Goal: Book appointment/travel/reservation

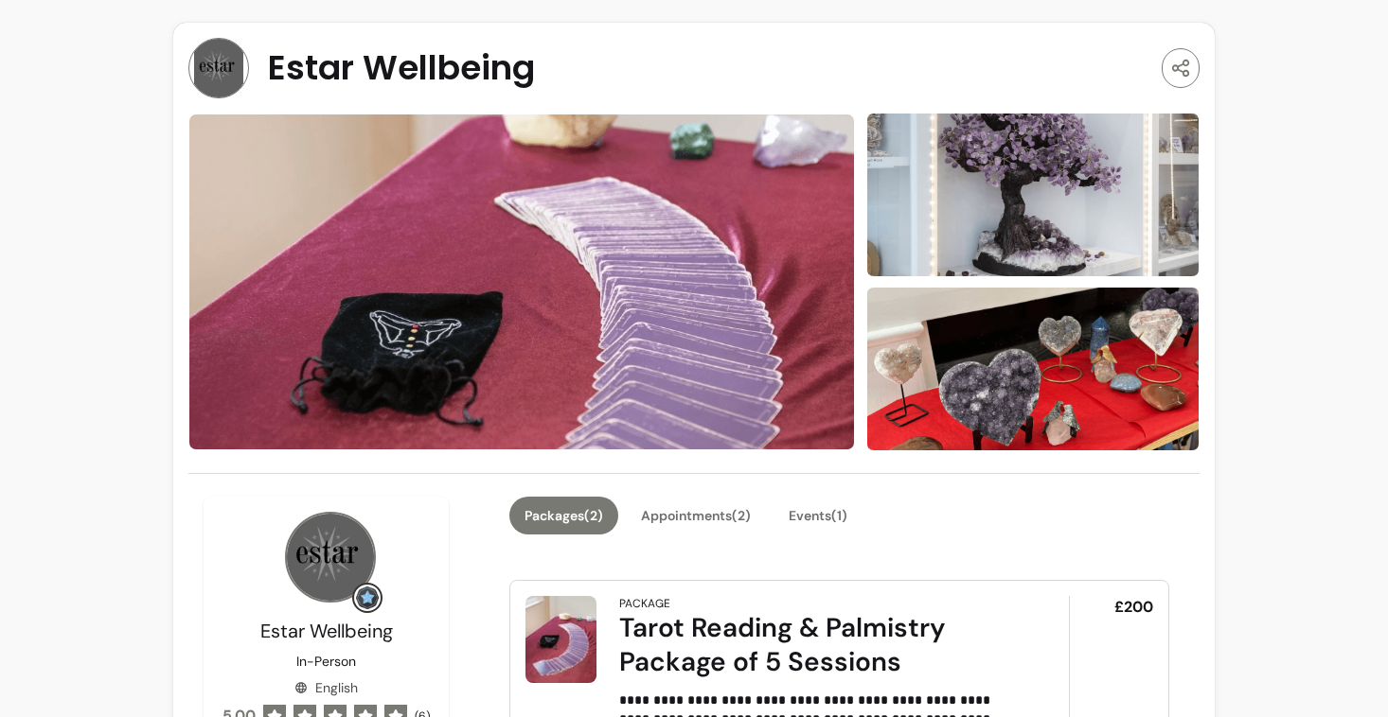
scroll to position [204, 0]
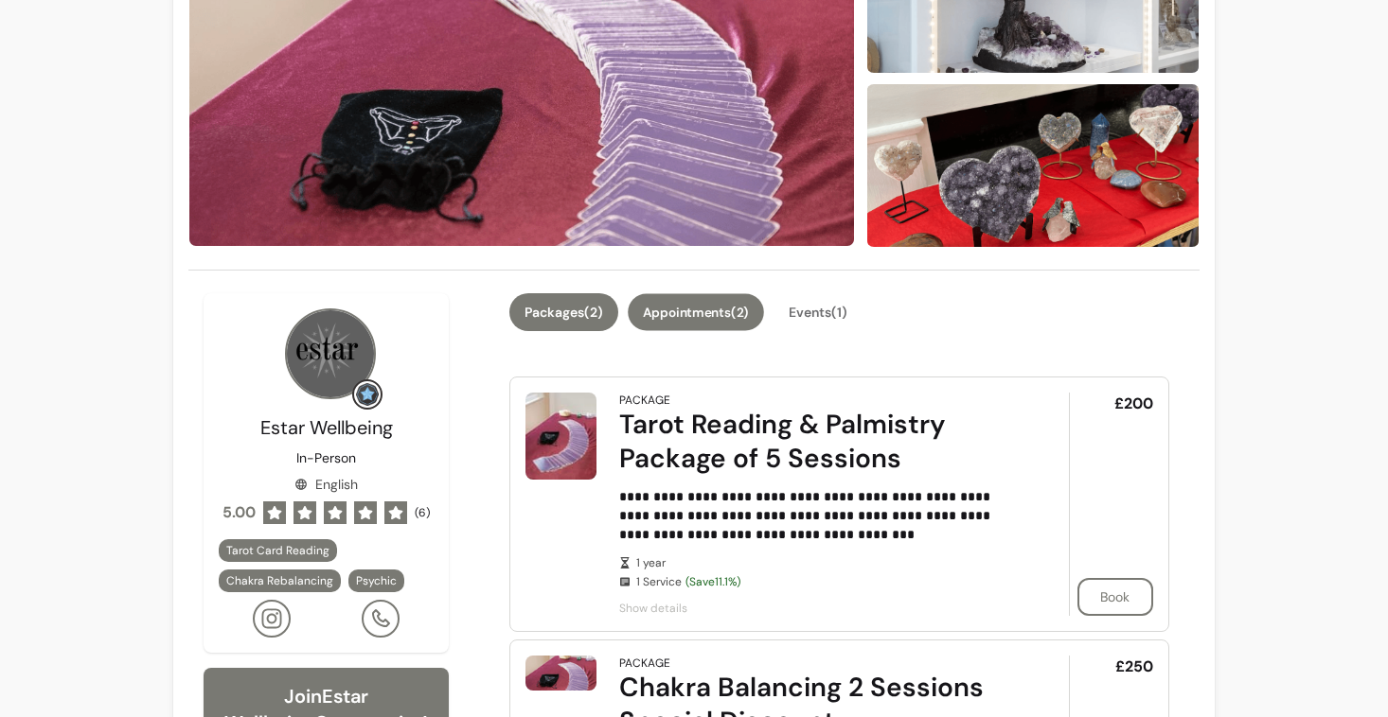
click at [686, 308] on button "Appointments ( 2 )" at bounding box center [696, 311] width 136 height 37
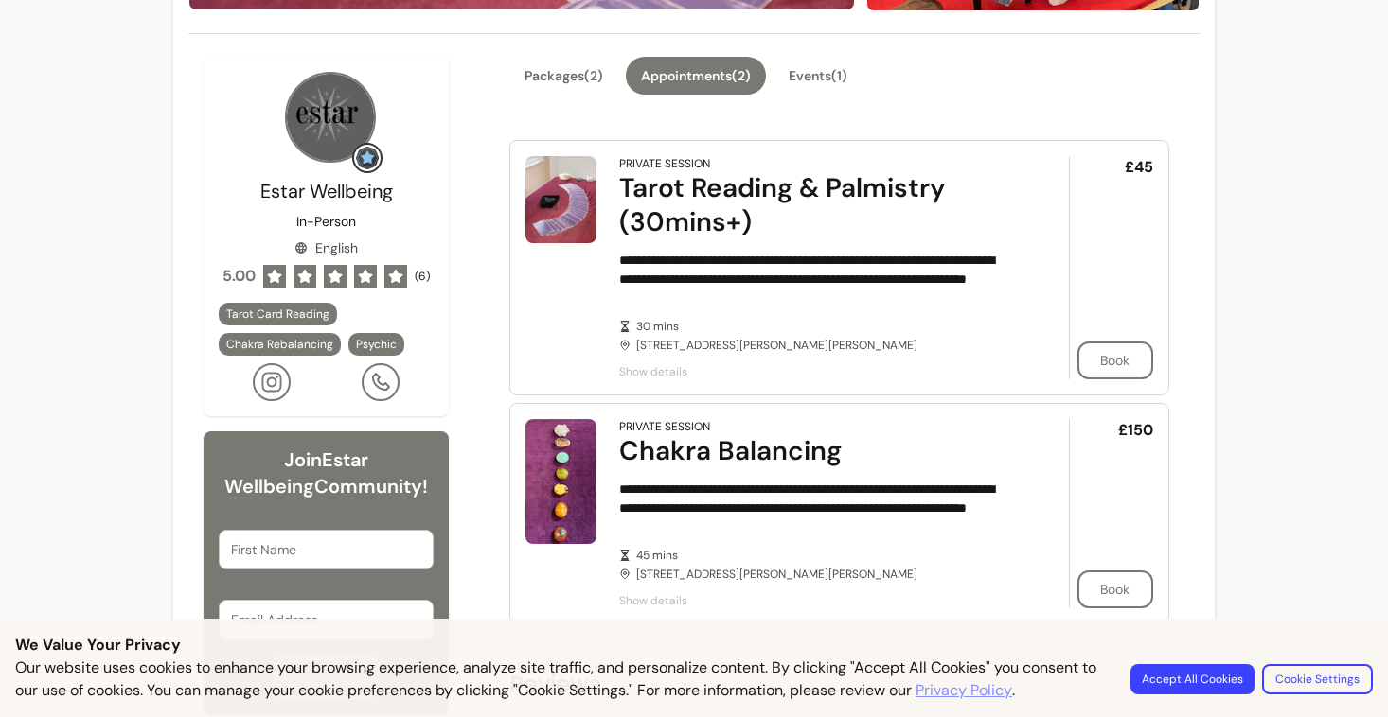
scroll to position [437, 0]
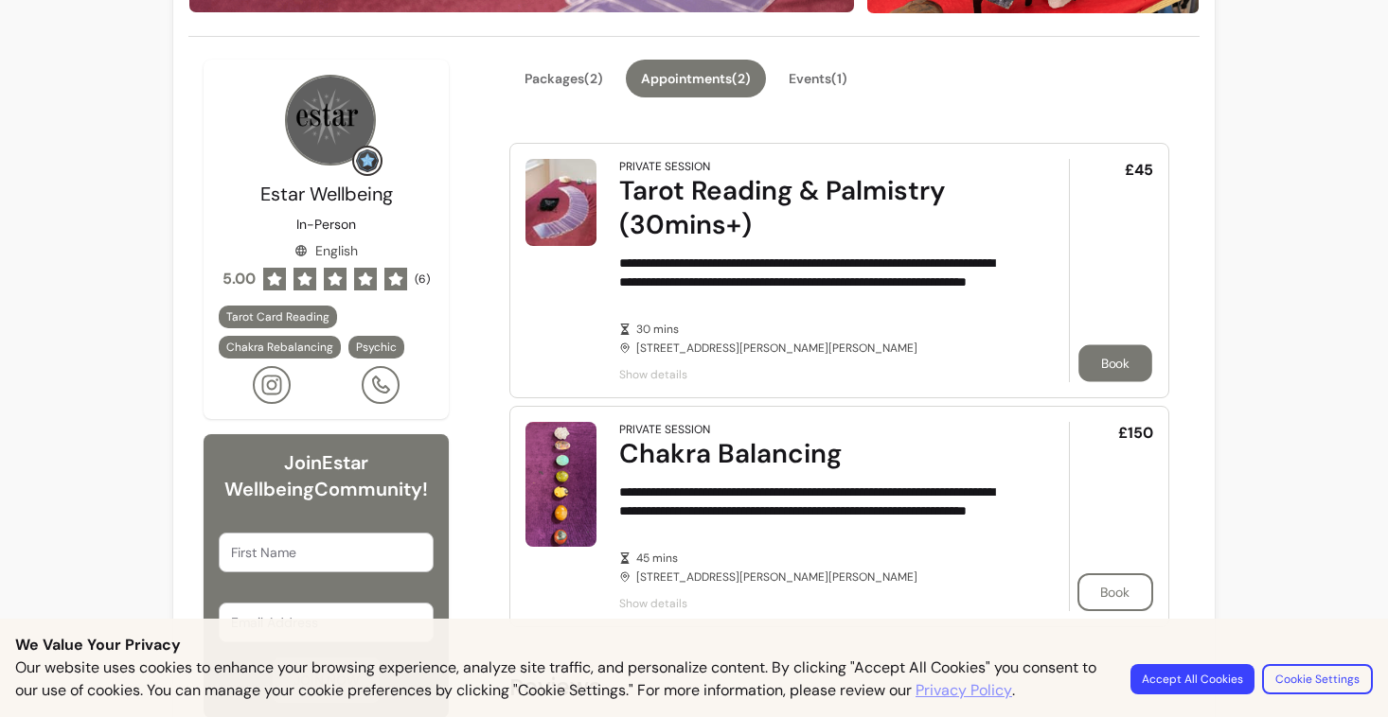
click at [1109, 361] on button "Book" at bounding box center [1115, 363] width 74 height 37
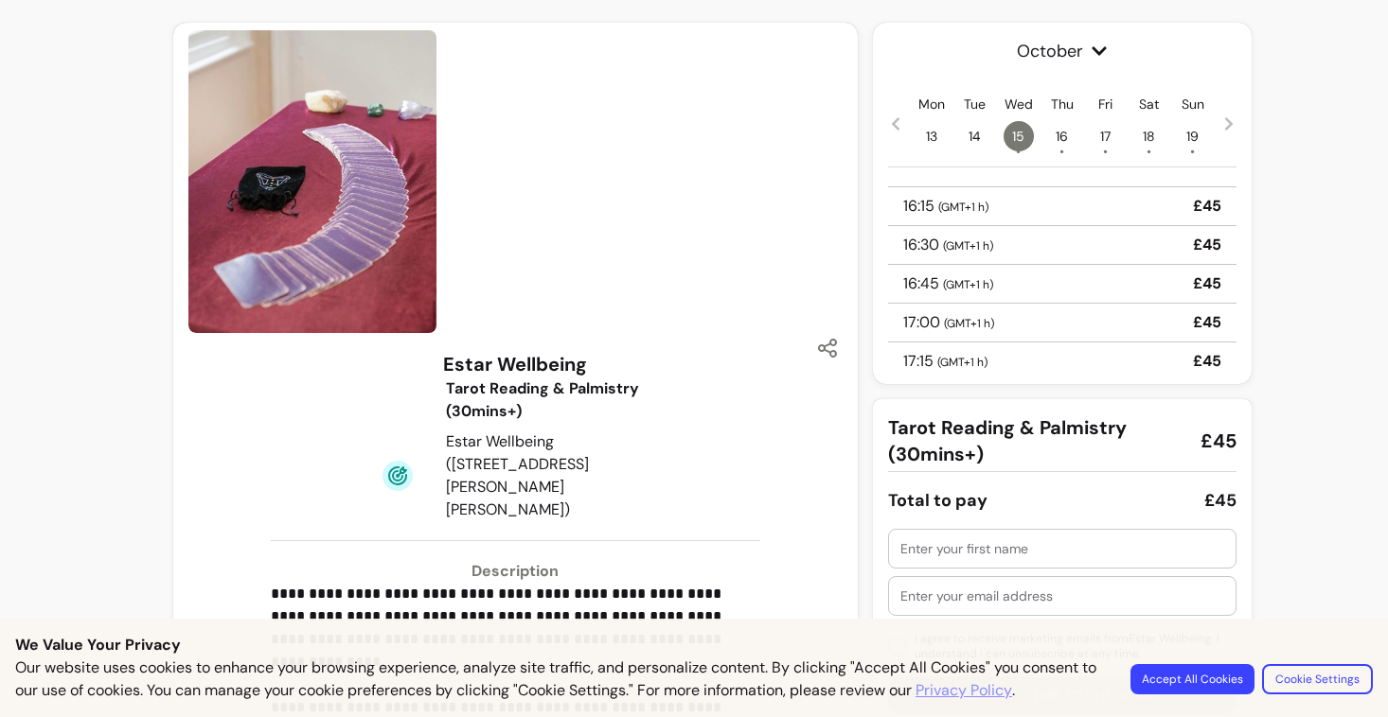
scroll to position [861, 0]
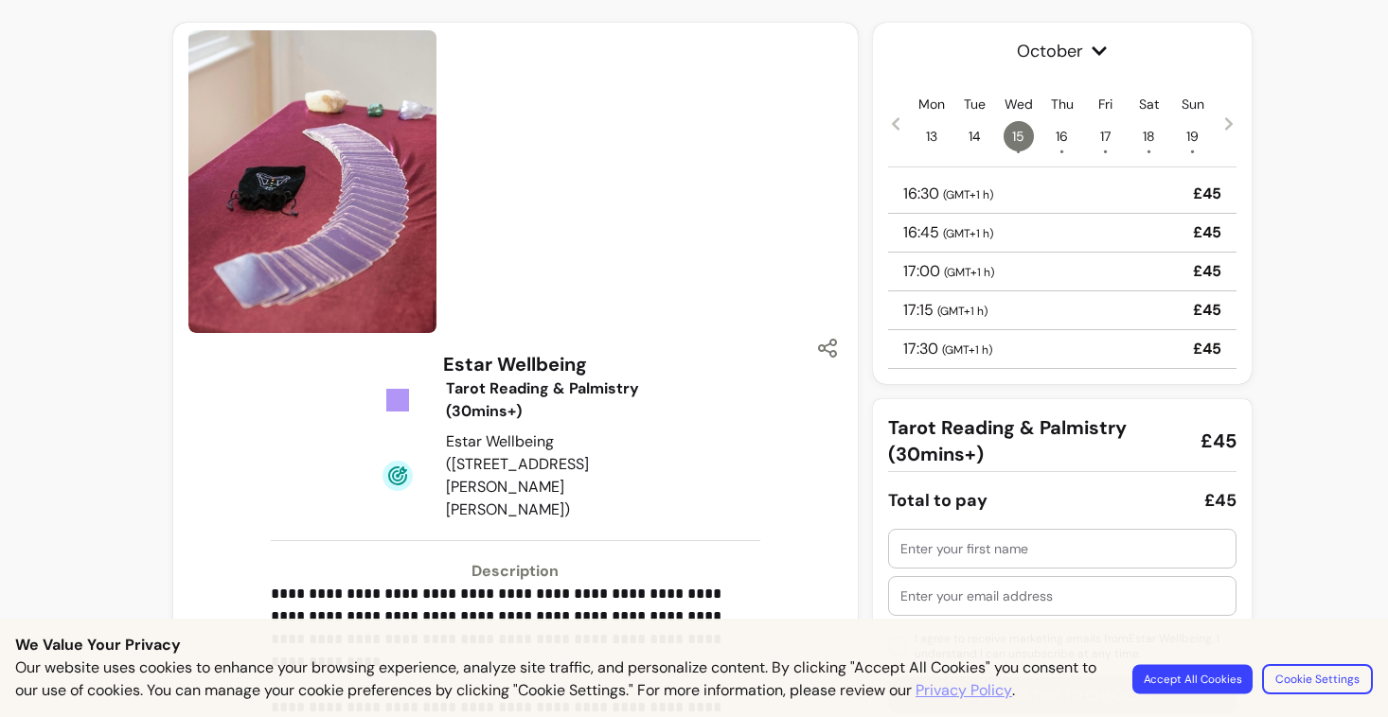
click at [1174, 666] on button "Accept All Cookies" at bounding box center [1192, 678] width 120 height 29
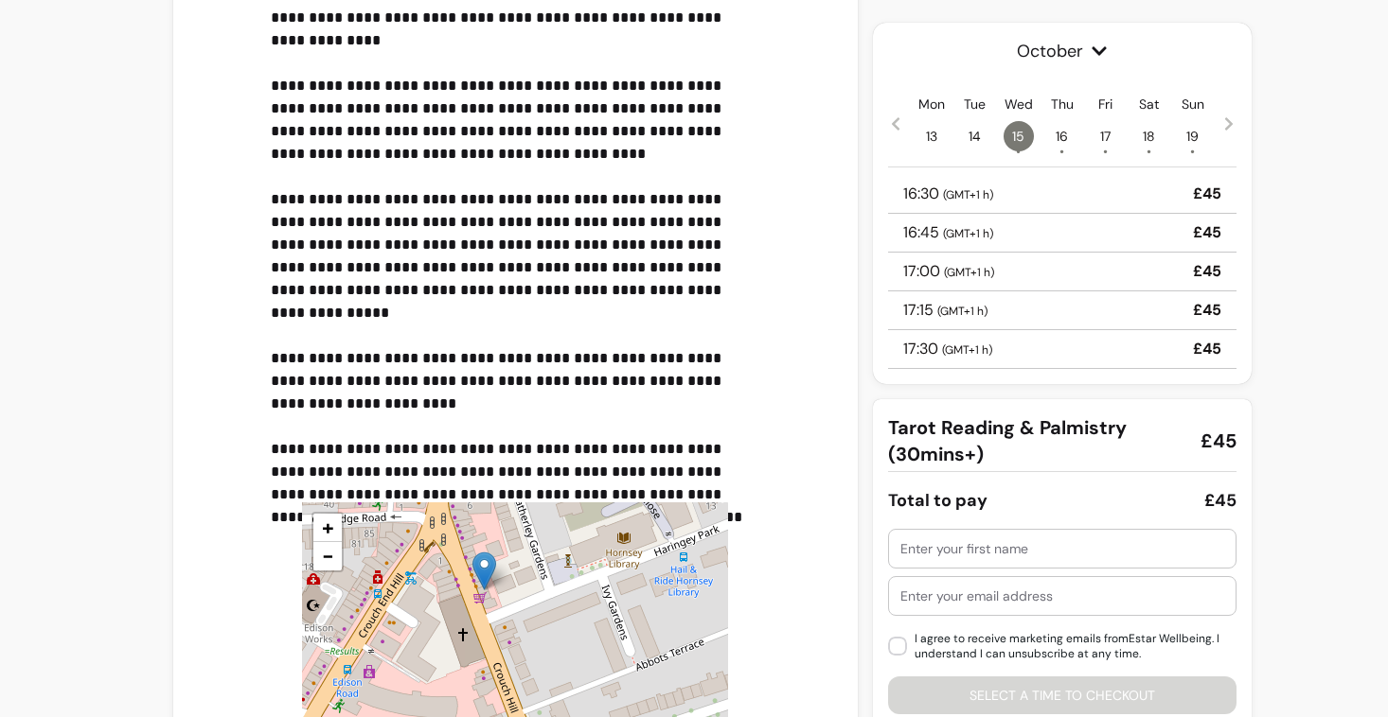
scroll to position [694, 0]
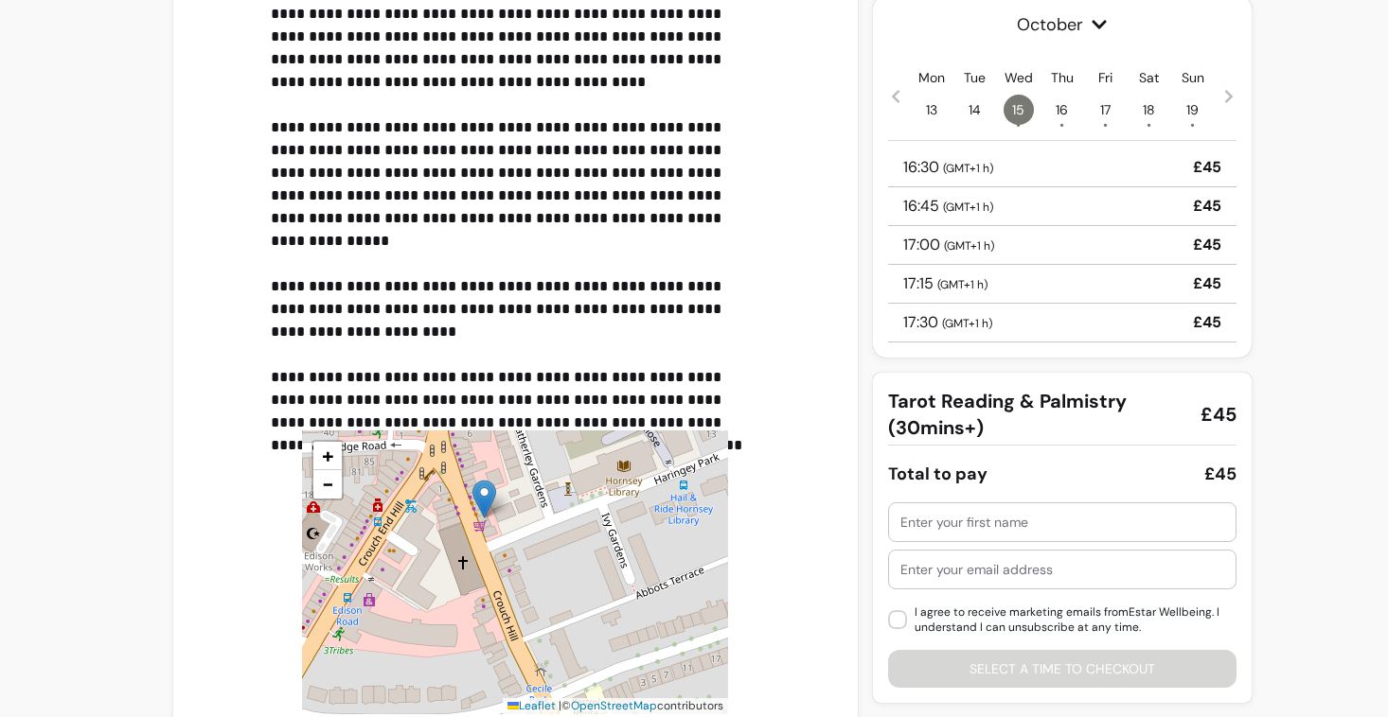
click at [1058, 107] on span "16 •" at bounding box center [1062, 110] width 30 height 30
click at [1099, 108] on span "17 •" at bounding box center [1105, 110] width 30 height 30
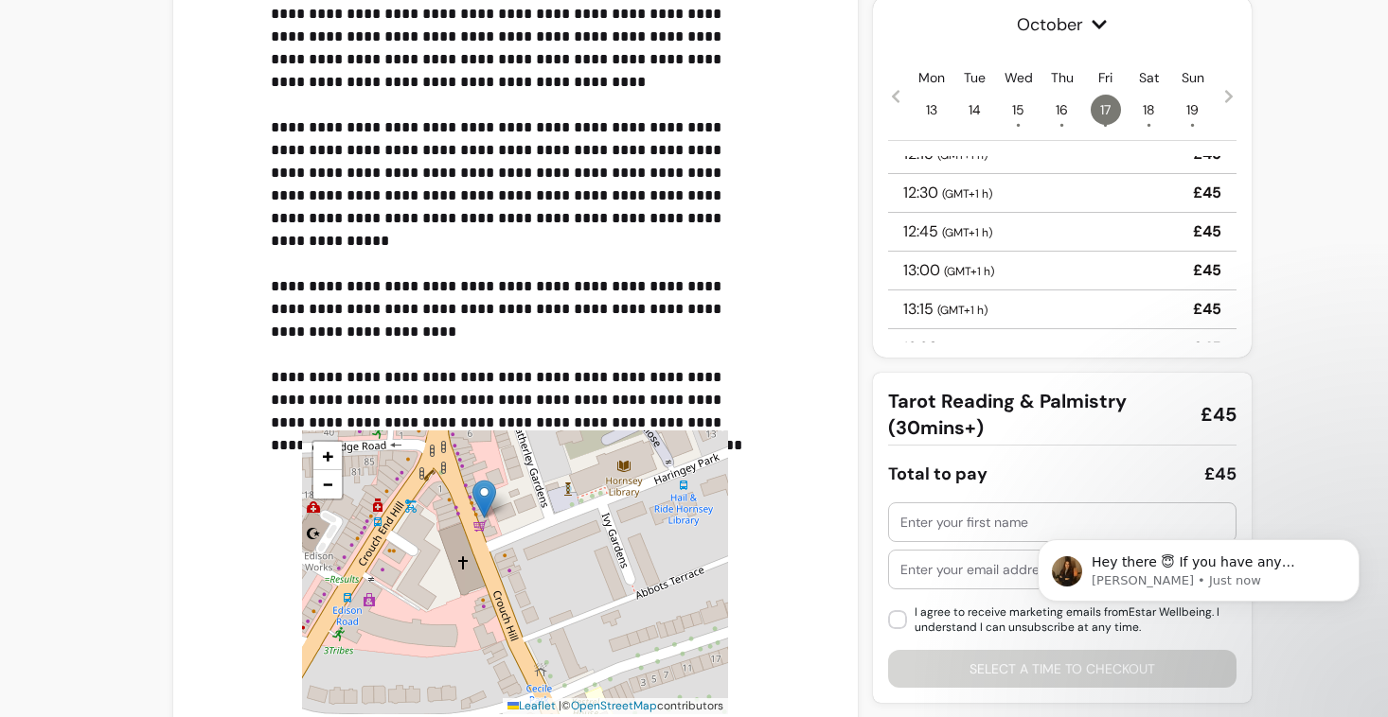
scroll to position [0, 0]
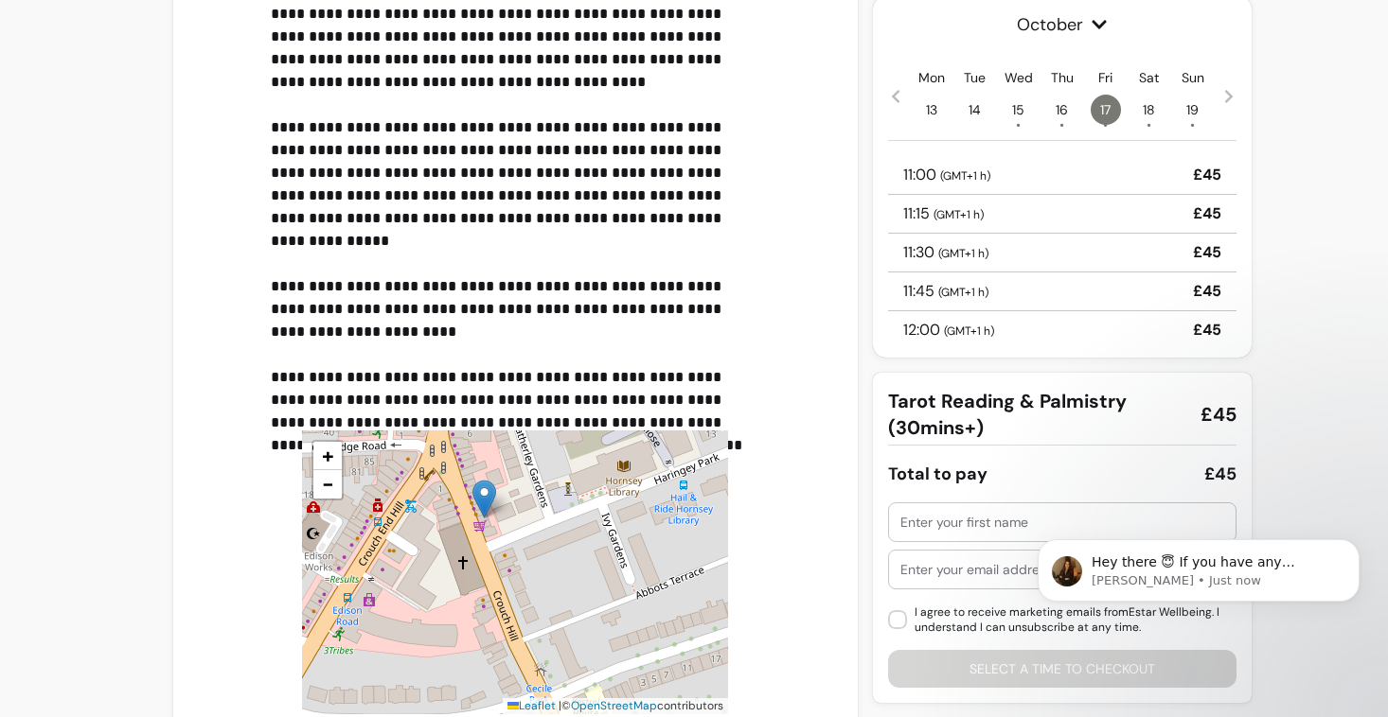
click at [812, 245] on div "**********" at bounding box center [514, 195] width 653 height 1076
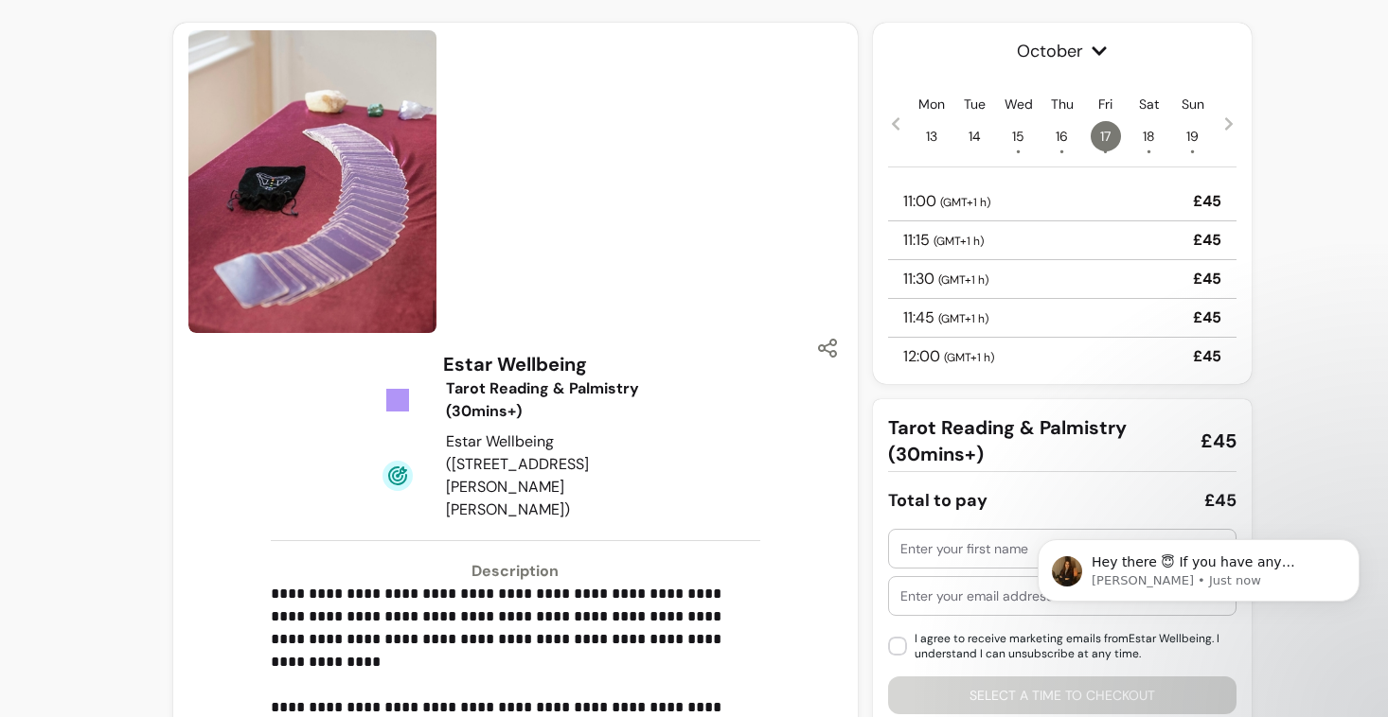
click at [362, 255] on img at bounding box center [312, 181] width 248 height 303
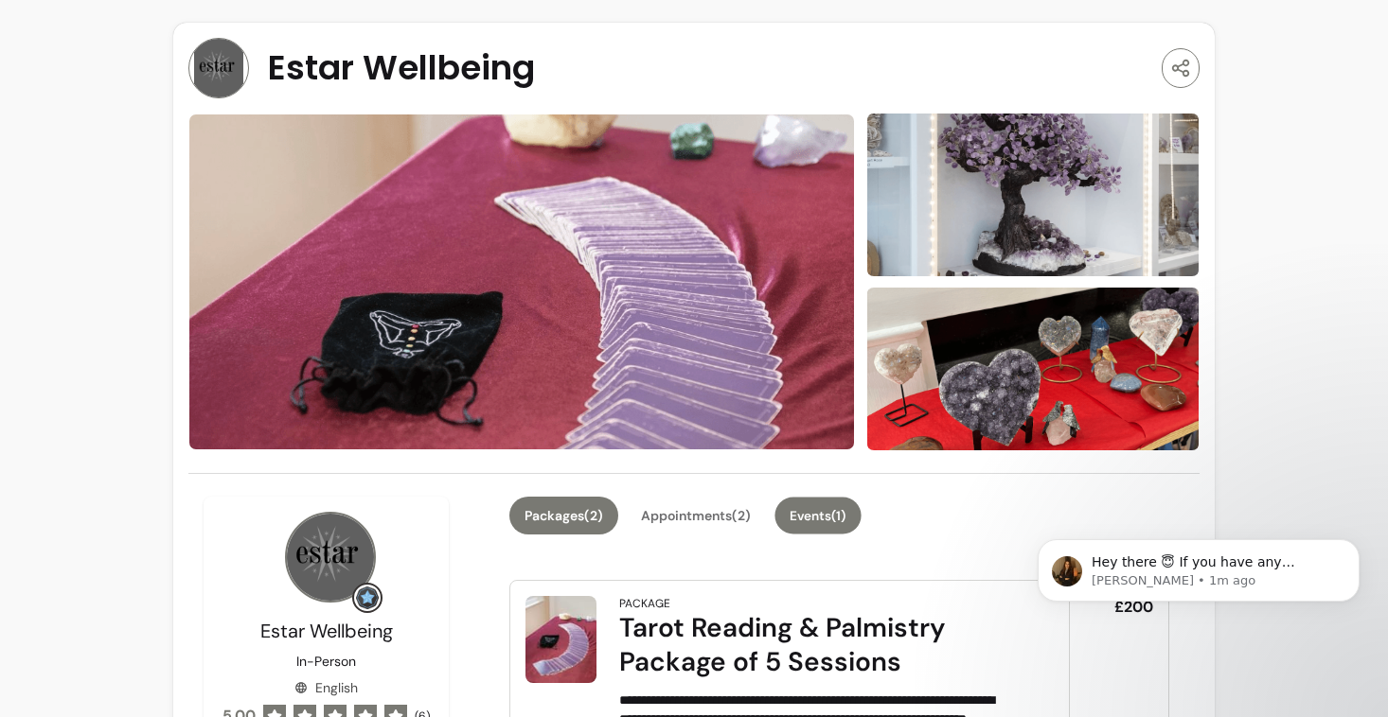
click at [811, 511] on button "Events ( 1 )" at bounding box center [818, 515] width 86 height 37
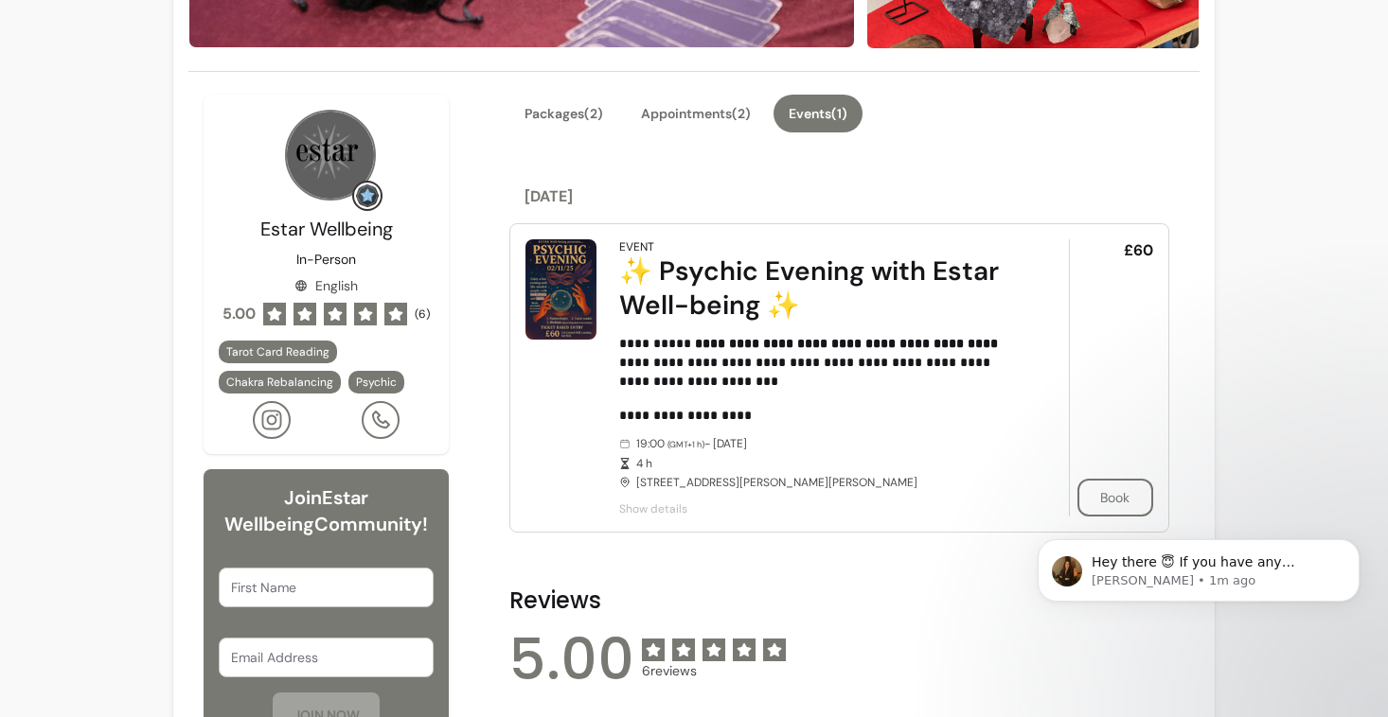
scroll to position [412, 0]
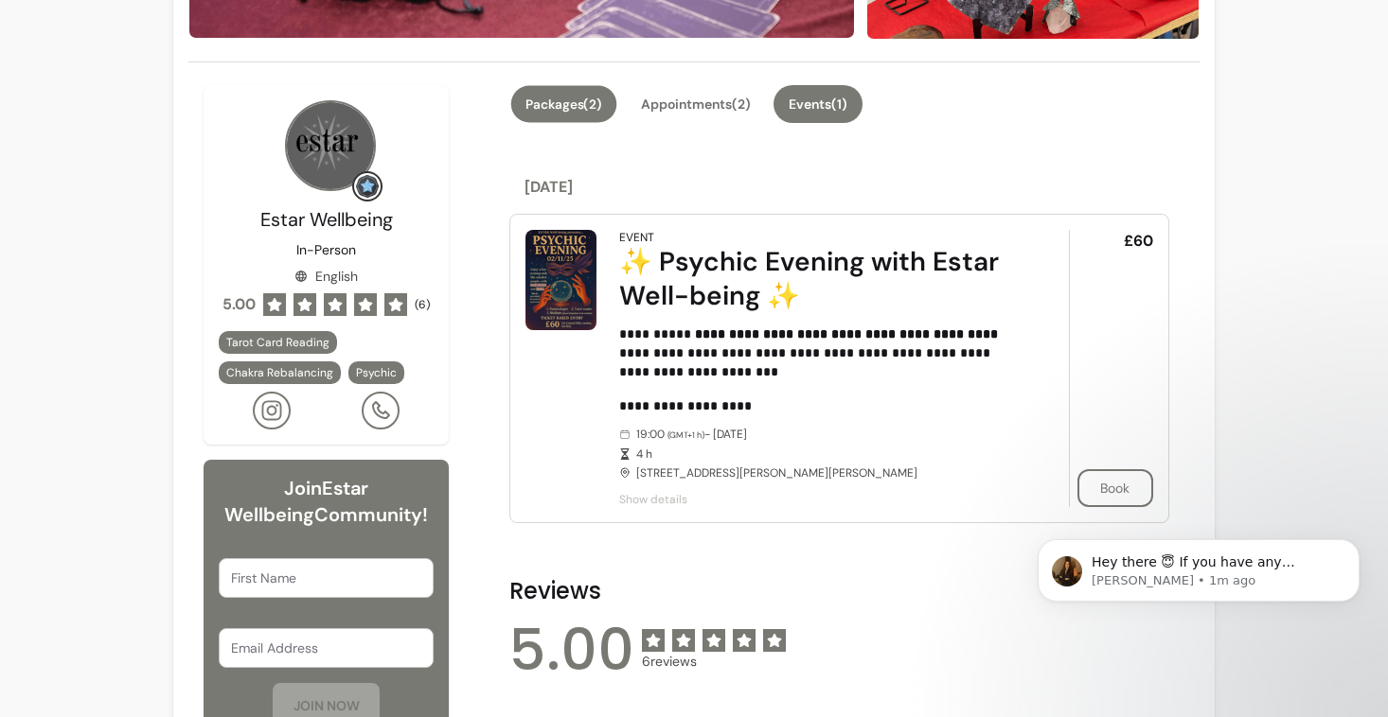
click at [556, 114] on button "Packages ( 2 )" at bounding box center [564, 103] width 106 height 37
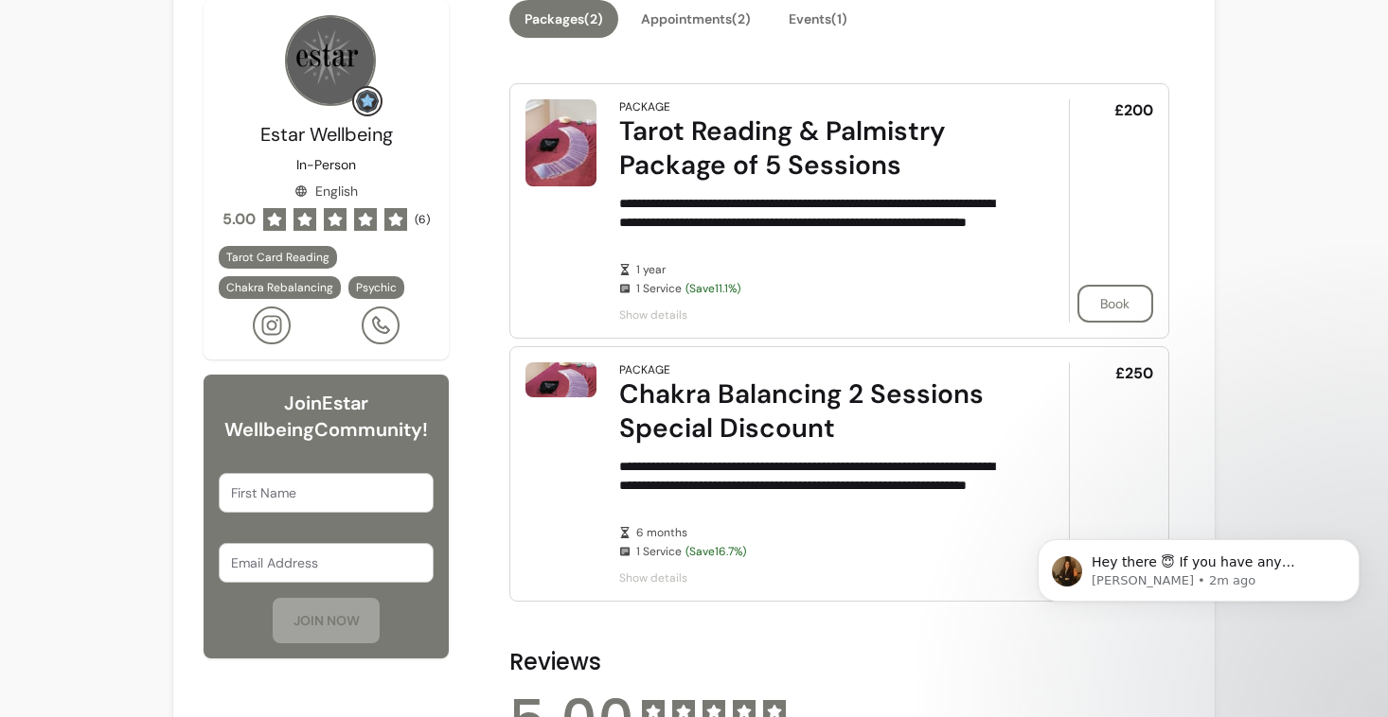
scroll to position [0, 0]
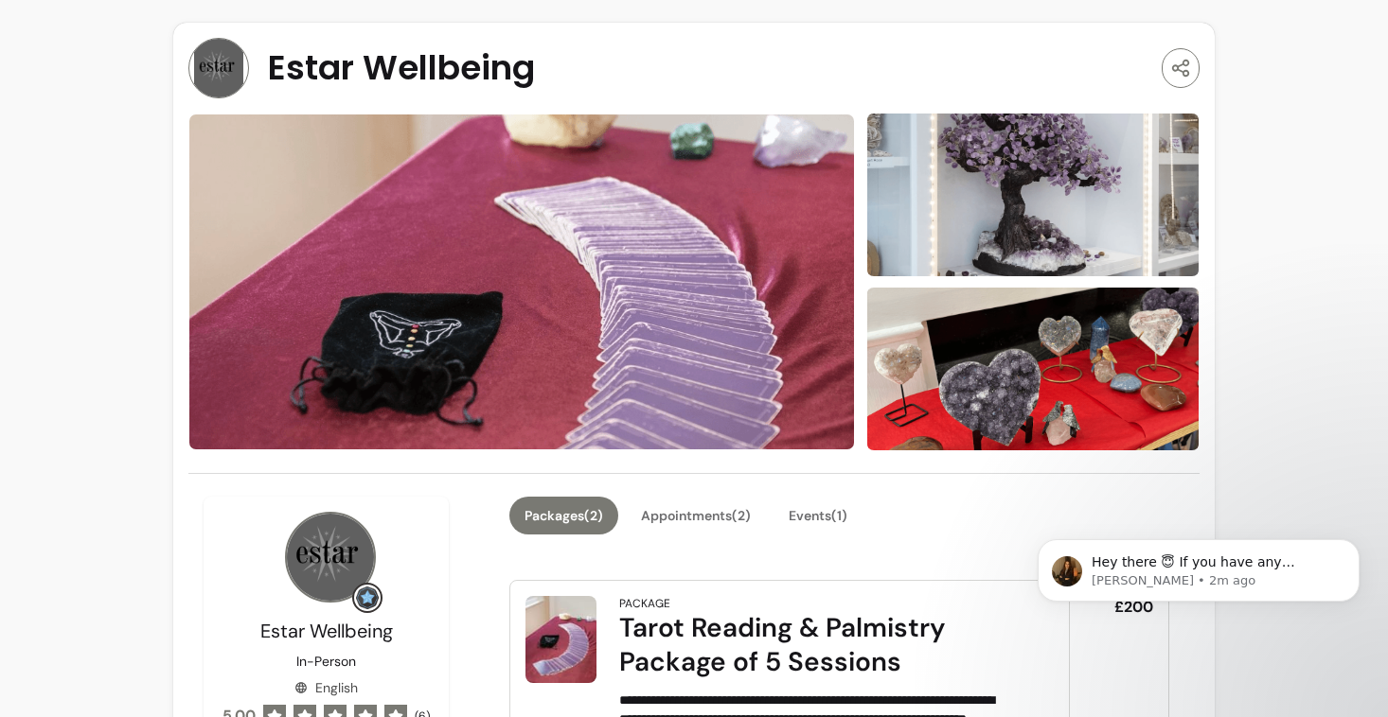
click at [335, 564] on img at bounding box center [330, 557] width 91 height 91
